Goal: Task Accomplishment & Management: Use online tool/utility

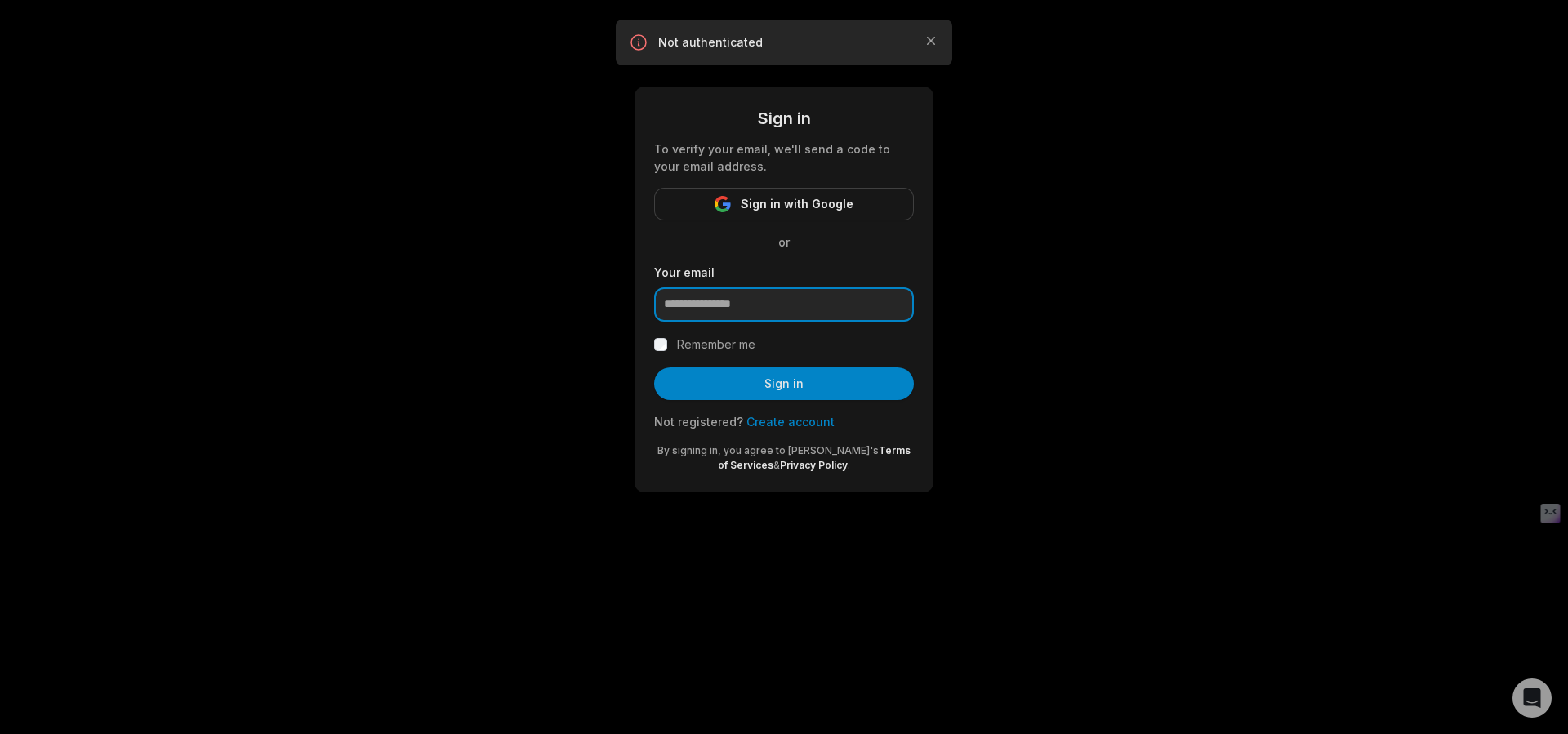
click at [760, 316] on input "email" at bounding box center [784, 305] width 260 height 35
type input "**********"
click at [736, 350] on label "Remember me" at bounding box center [716, 345] width 78 height 20
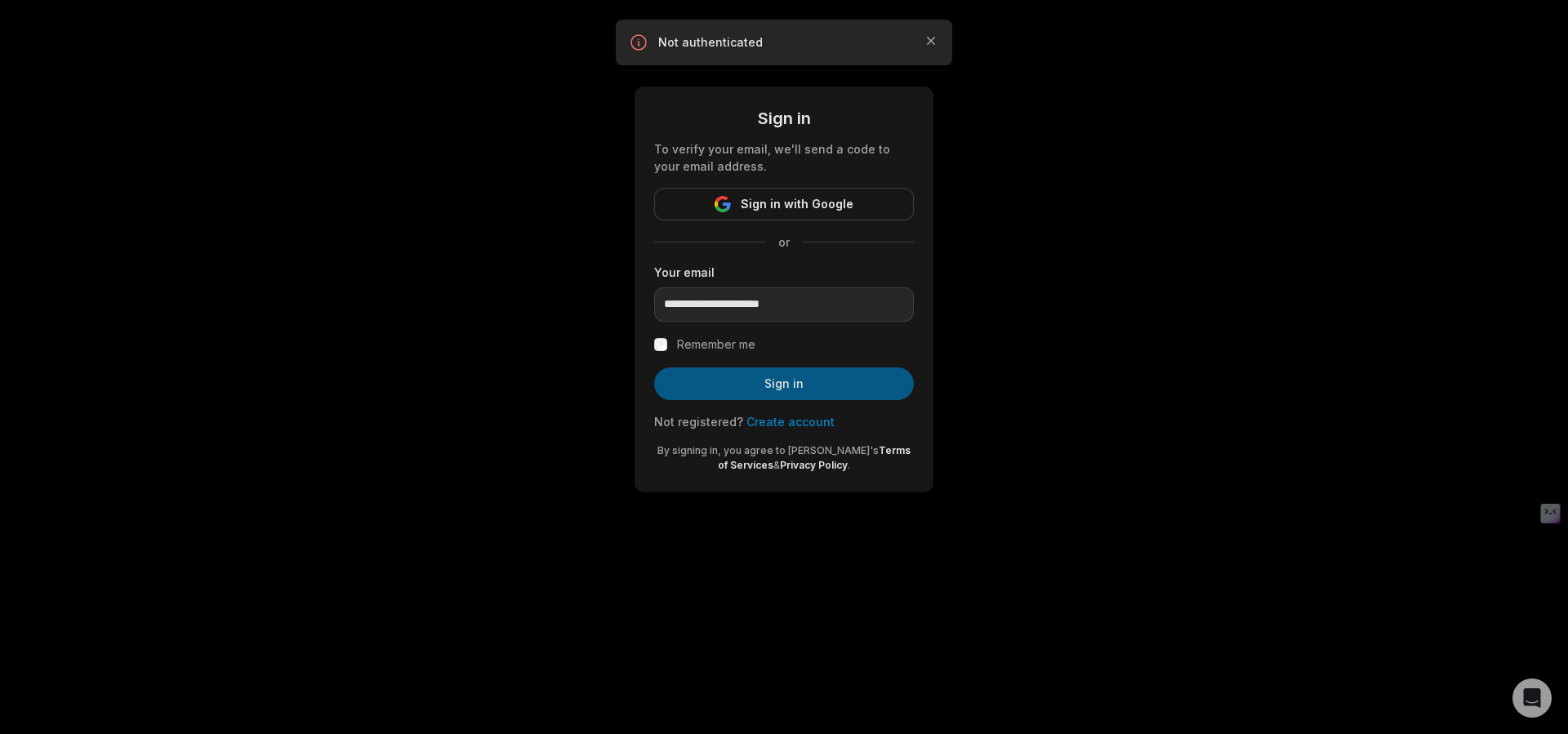
click at [735, 387] on button "Sign in" at bounding box center [784, 384] width 260 height 33
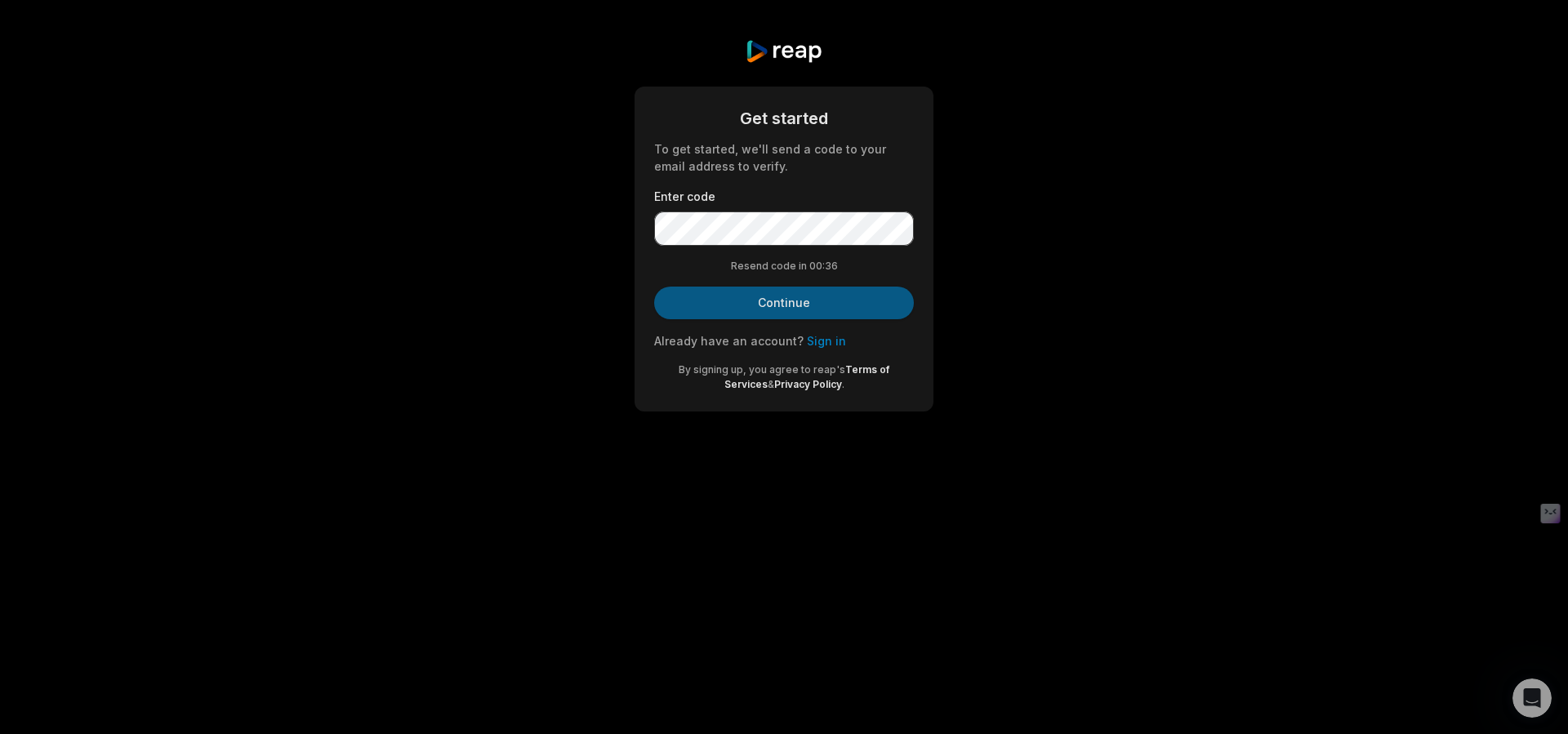
click at [721, 303] on button "Continue" at bounding box center [784, 303] width 260 height 33
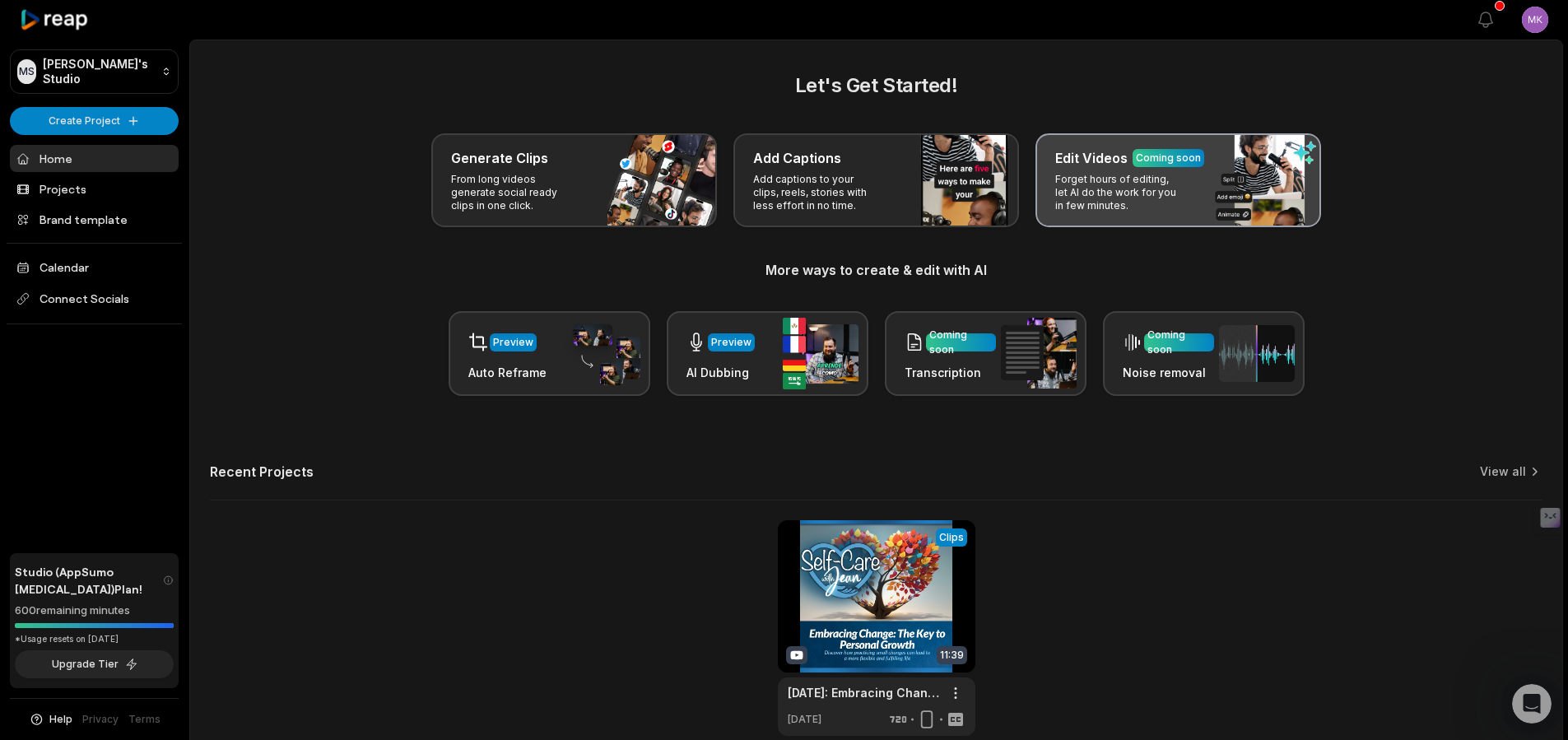
click at [1112, 207] on p "Forget hours of editing, let AI do the work for you in few minutes." at bounding box center [1119, 193] width 127 height 40
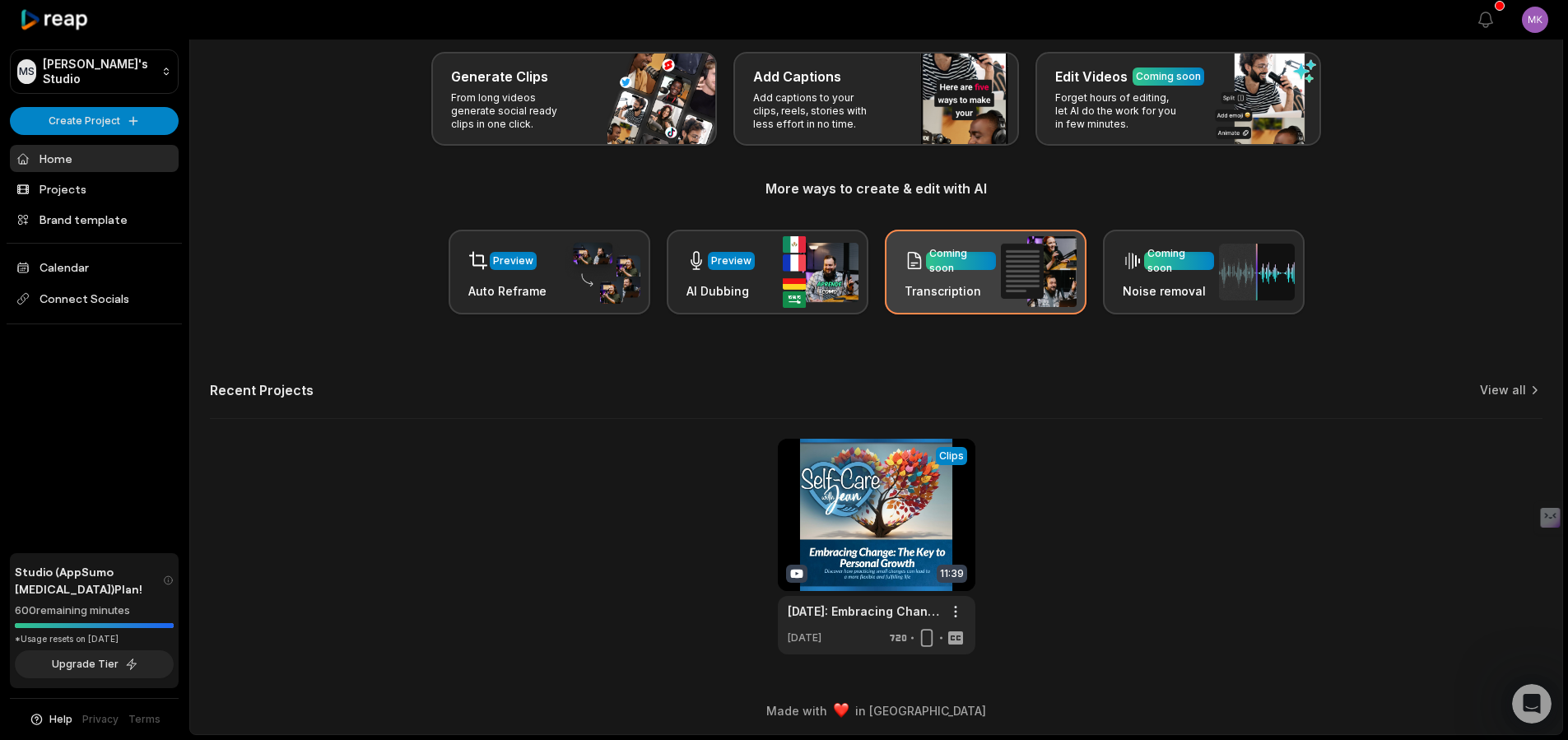
scroll to position [78, 0]
